Goal: Task Accomplishment & Management: Manage account settings

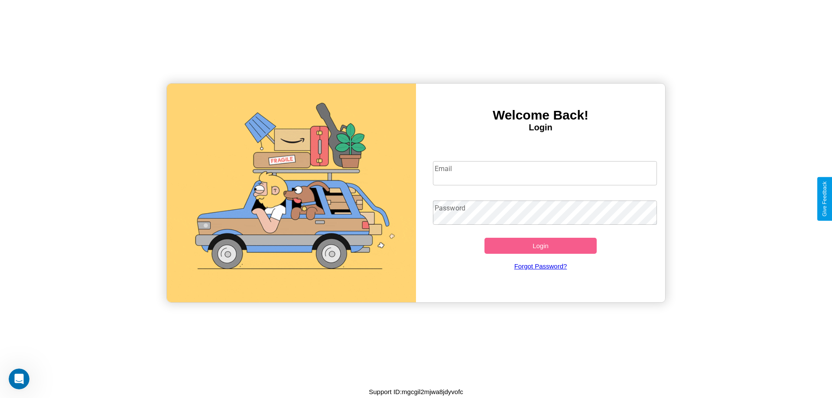
click at [545, 173] on input "Email" at bounding box center [545, 173] width 225 height 24
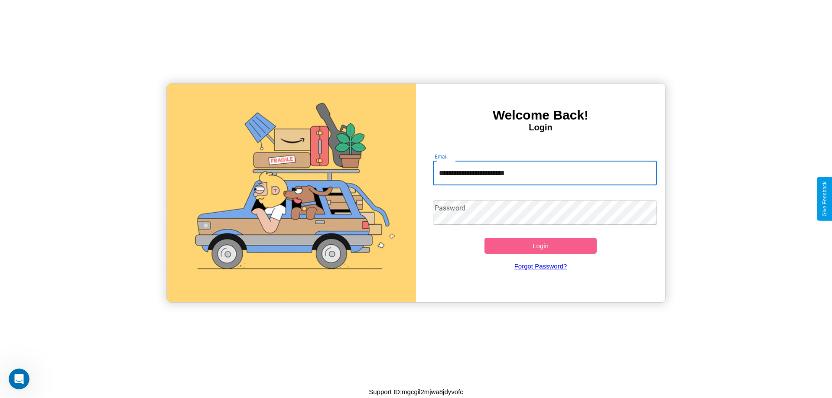
type input "**********"
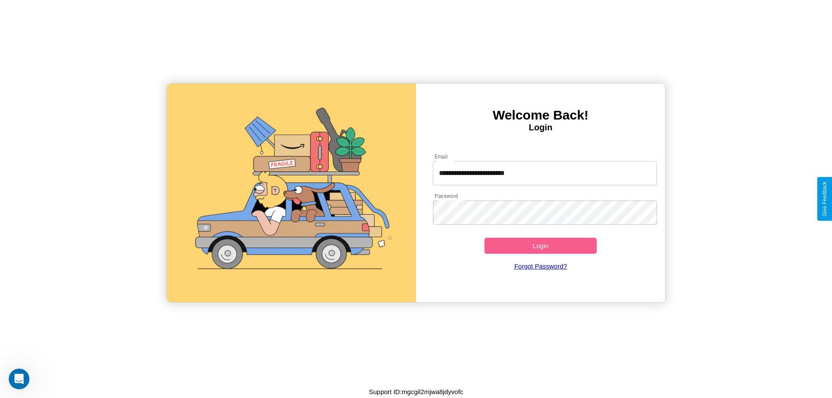
click at [541, 246] on button "Login" at bounding box center [541, 246] width 112 height 16
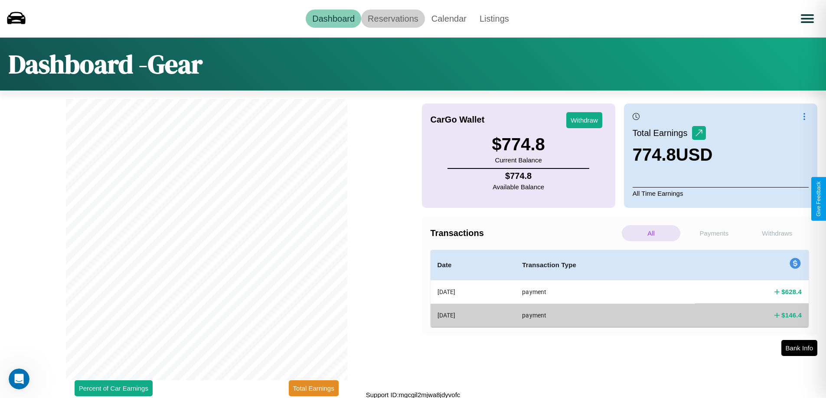
click at [393, 18] on link "Reservations" at bounding box center [393, 19] width 64 height 18
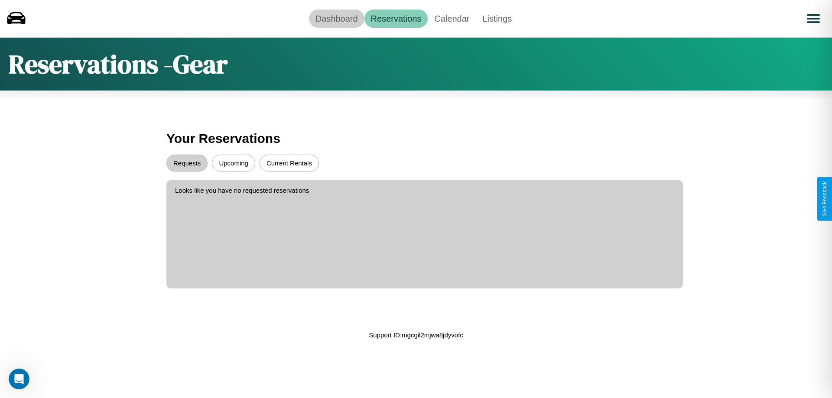
click at [336, 18] on link "Dashboard" at bounding box center [336, 19] width 55 height 18
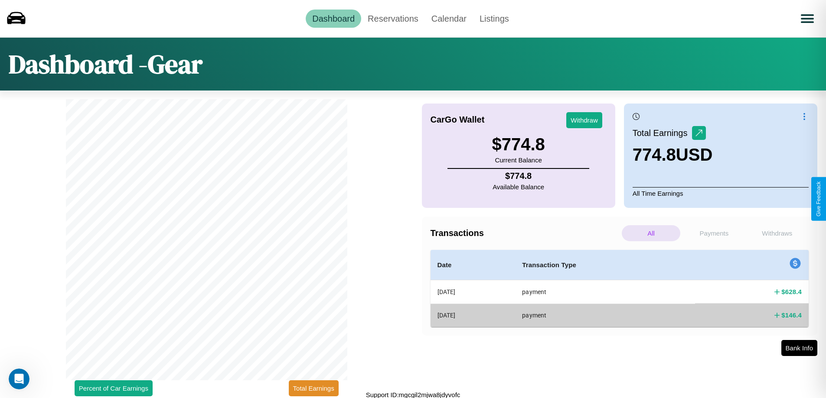
scroll to position [3, 0]
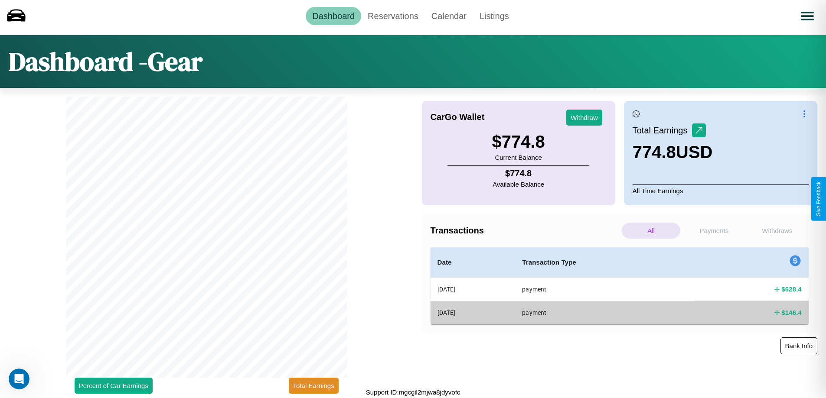
click at [798, 346] on button "Bank Info" at bounding box center [798, 346] width 37 height 17
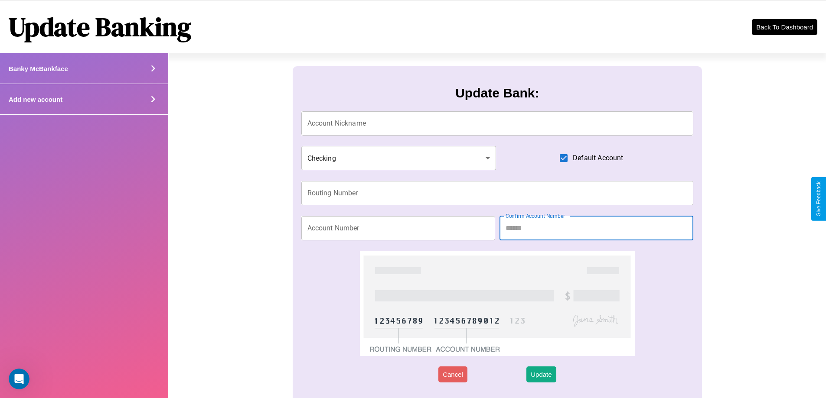
click at [153, 99] on icon at bounding box center [153, 99] width 13 height 13
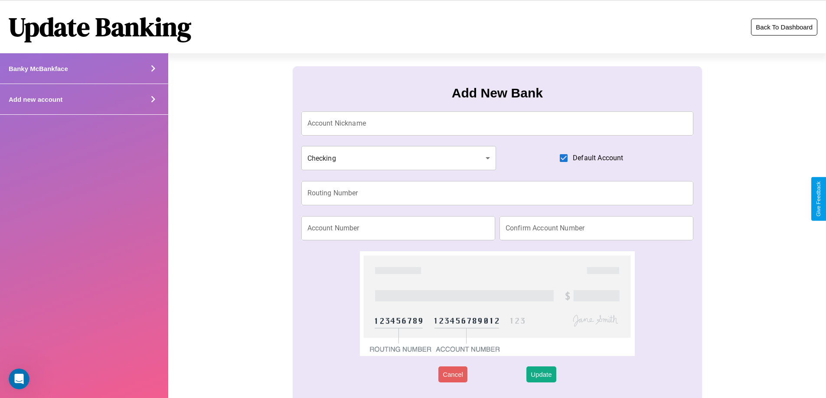
click at [784, 27] on button "Back To Dashboard" at bounding box center [784, 27] width 66 height 17
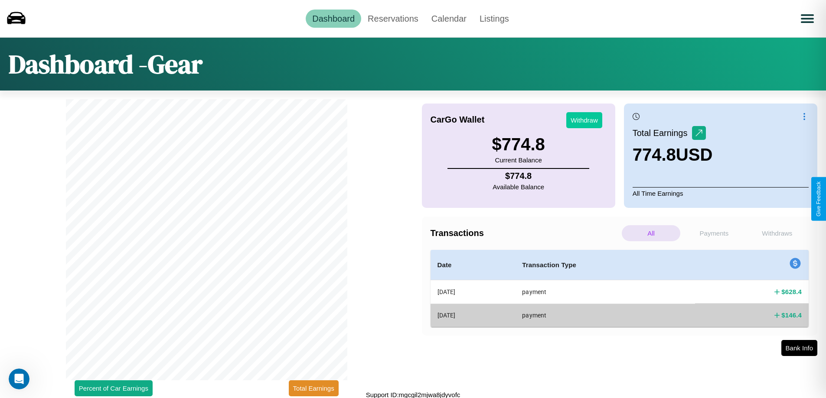
click at [584, 120] on button "Withdraw" at bounding box center [584, 120] width 36 height 16
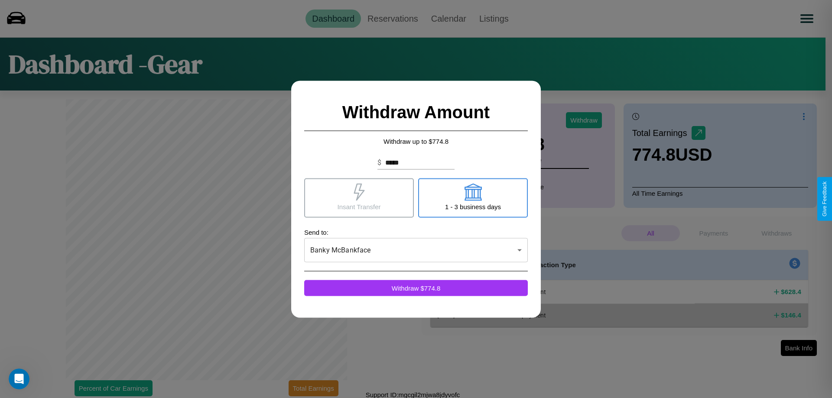
click at [359, 198] on icon at bounding box center [359, 191] width 11 height 17
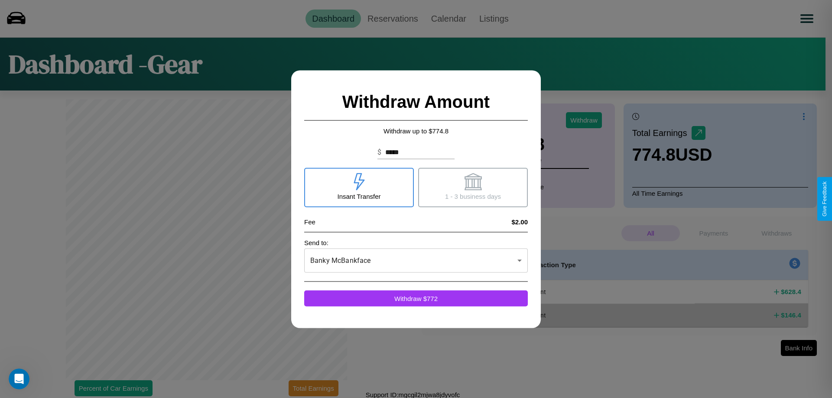
click at [473, 187] on icon at bounding box center [472, 181] width 17 height 17
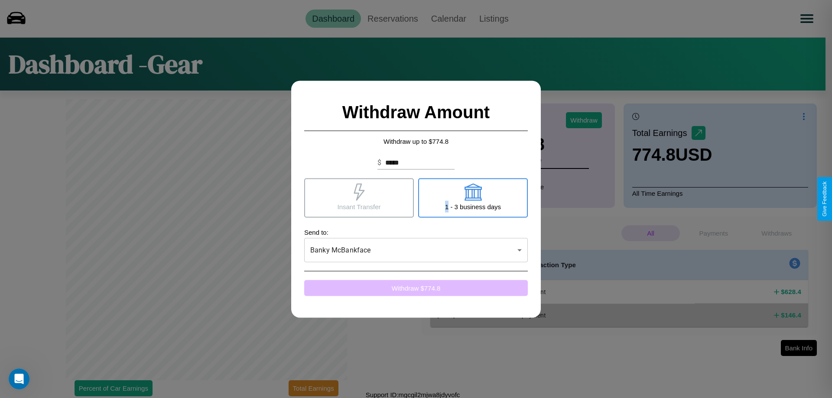
click at [416, 288] on button "Withdraw $ 774.8" at bounding box center [416, 288] width 224 height 16
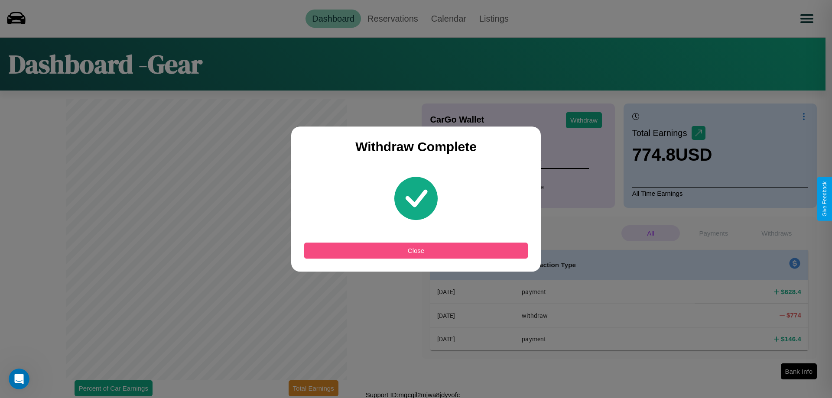
click at [416, 251] on button "Close" at bounding box center [416, 251] width 224 height 16
